Goal: Find specific page/section: Find specific page/section

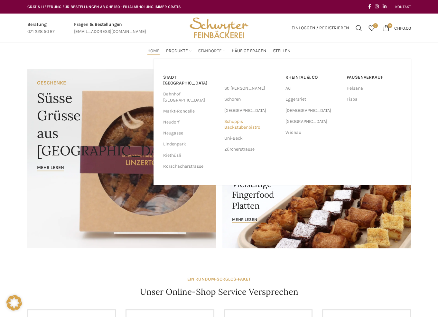
click at [227, 122] on link "Schuppis Backstubenbistro" at bounding box center [252, 124] width 55 height 17
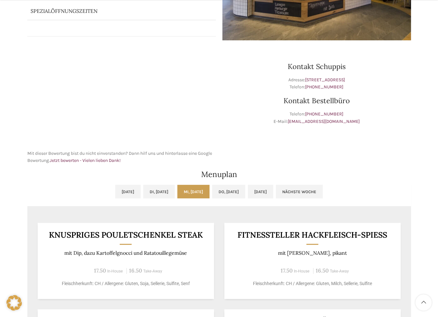
scroll to position [322, 0]
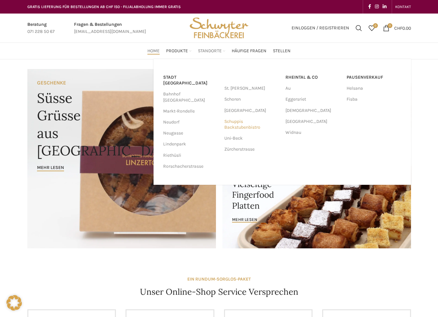
click at [239, 128] on link "Schuppis Backstubenbistro" at bounding box center [252, 124] width 55 height 17
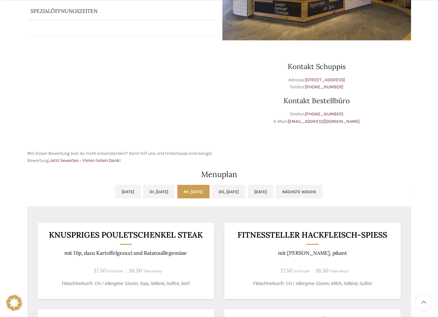
scroll to position [290, 0]
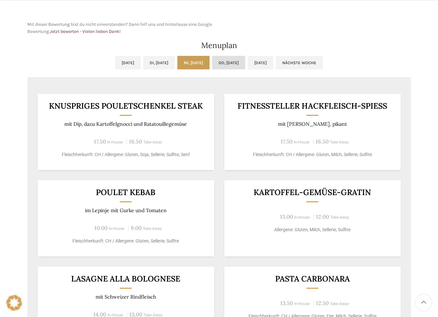
click at [236, 60] on link "Do, [DATE]" at bounding box center [228, 63] width 33 height 14
